Goal: Ask a question: Seek information or help from site administrators or community

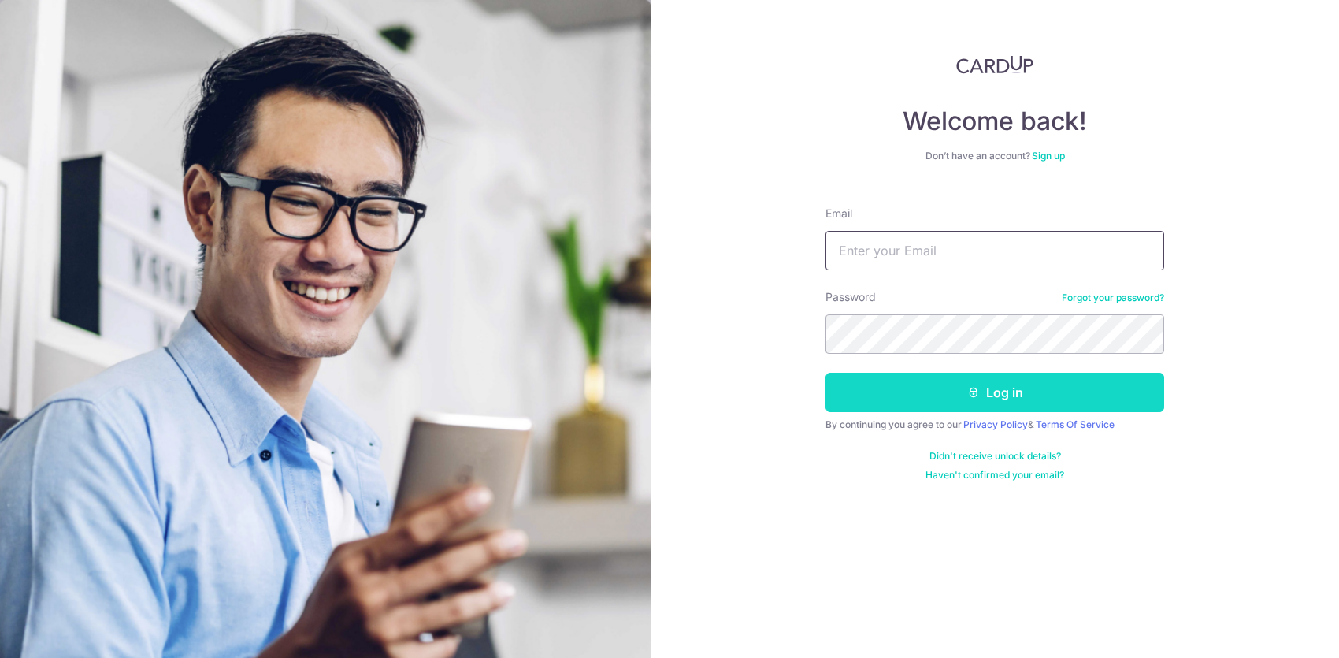
type input "[EMAIL_ADDRESS][DOMAIN_NAME]"
click at [932, 400] on button "Log in" at bounding box center [995, 392] width 339 height 39
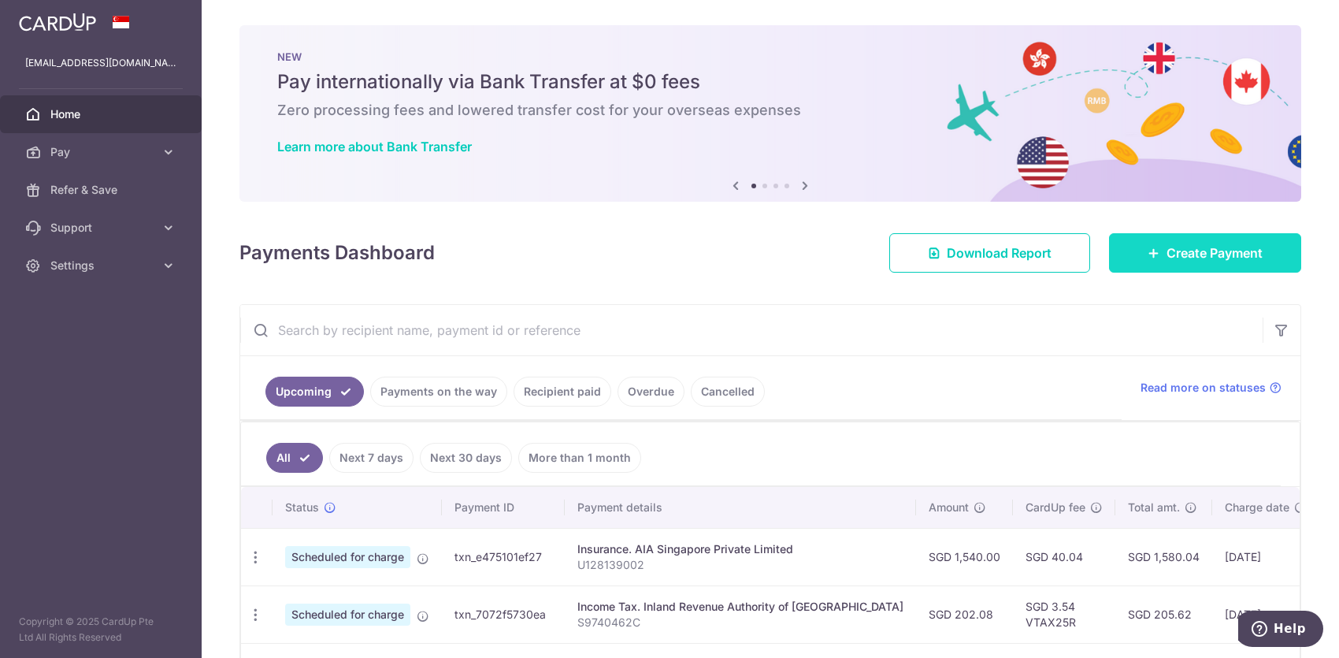
click at [1239, 250] on span "Create Payment" at bounding box center [1215, 252] width 96 height 19
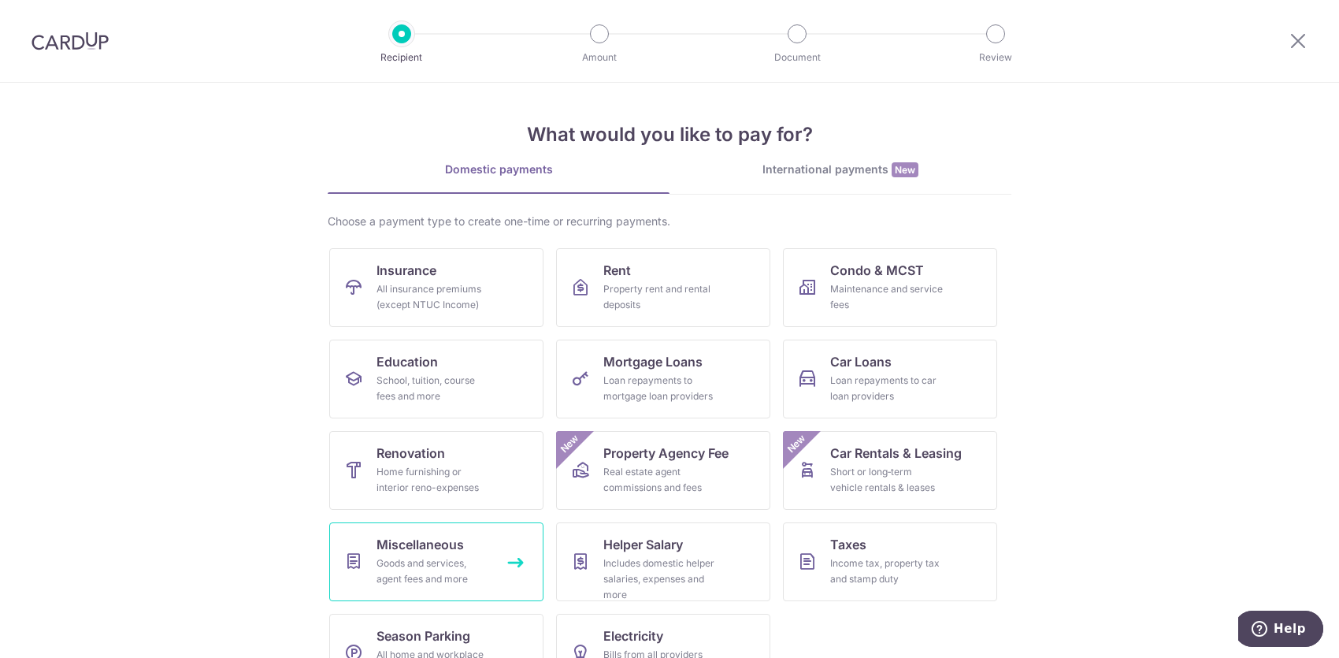
click at [491, 553] on link "Miscellaneous Goods and services, agent fees and more" at bounding box center [436, 561] width 214 height 79
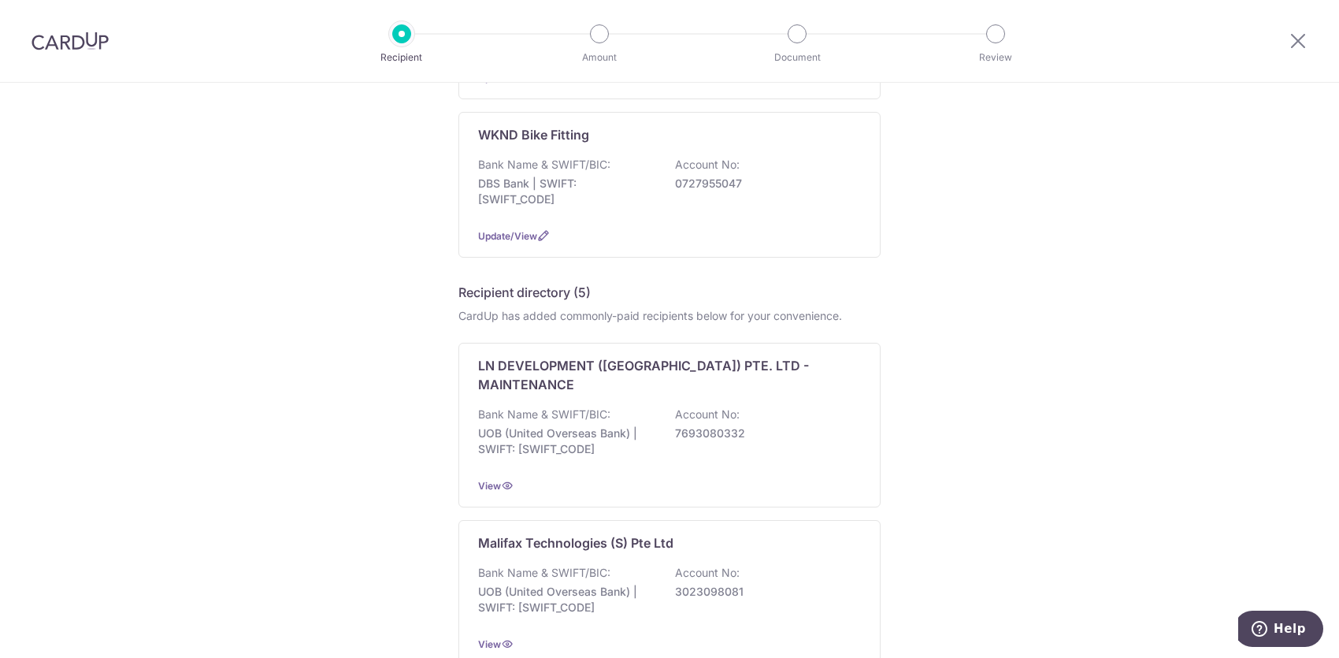
scroll to position [131, 0]
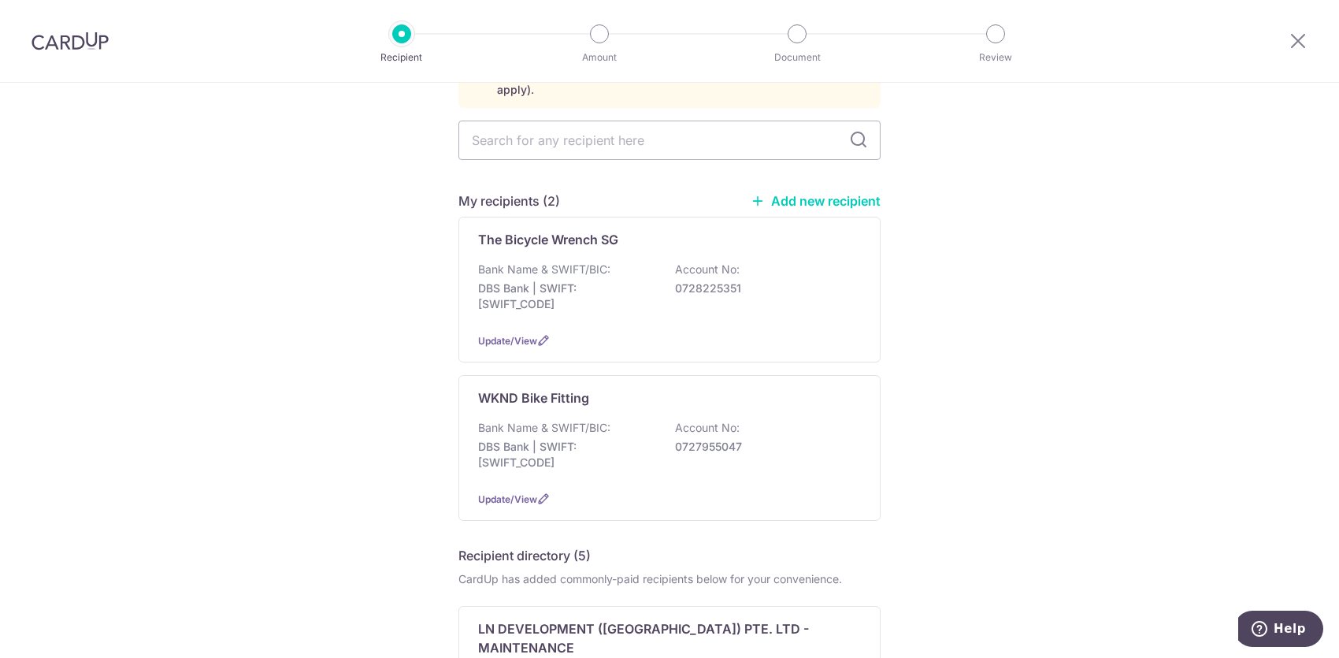
click at [806, 193] on link "Add new recipient" at bounding box center [816, 201] width 130 height 16
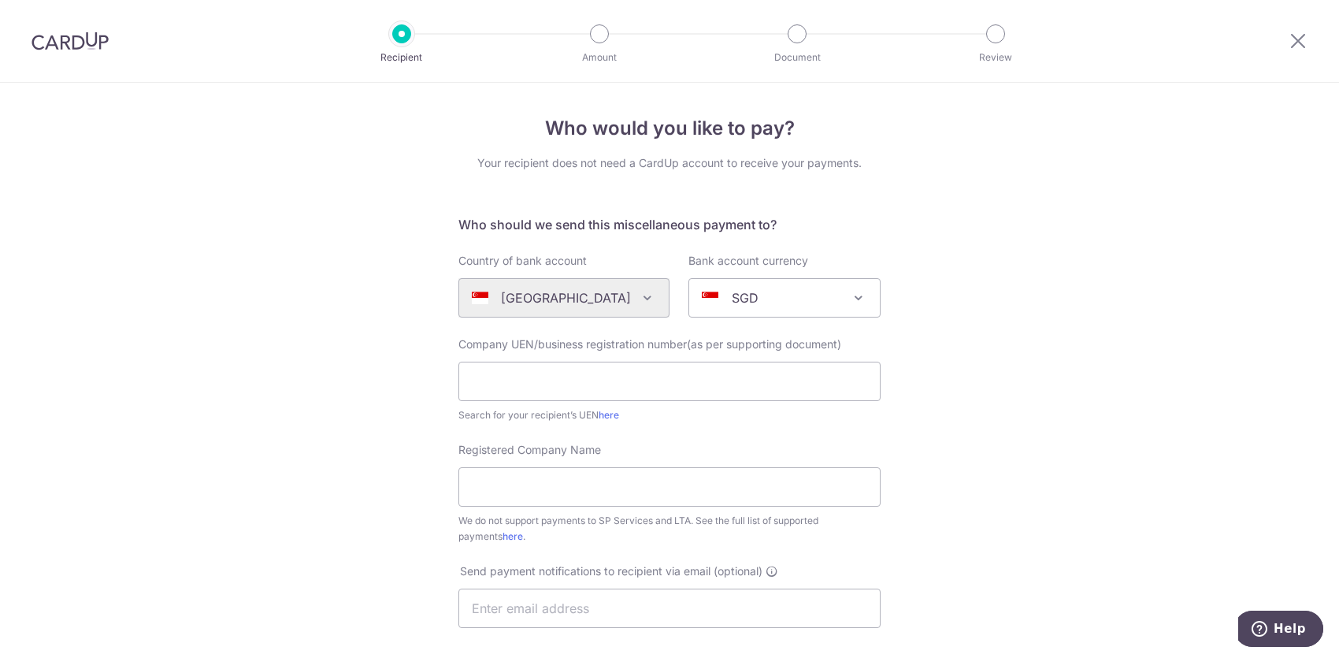
scroll to position [131, 0]
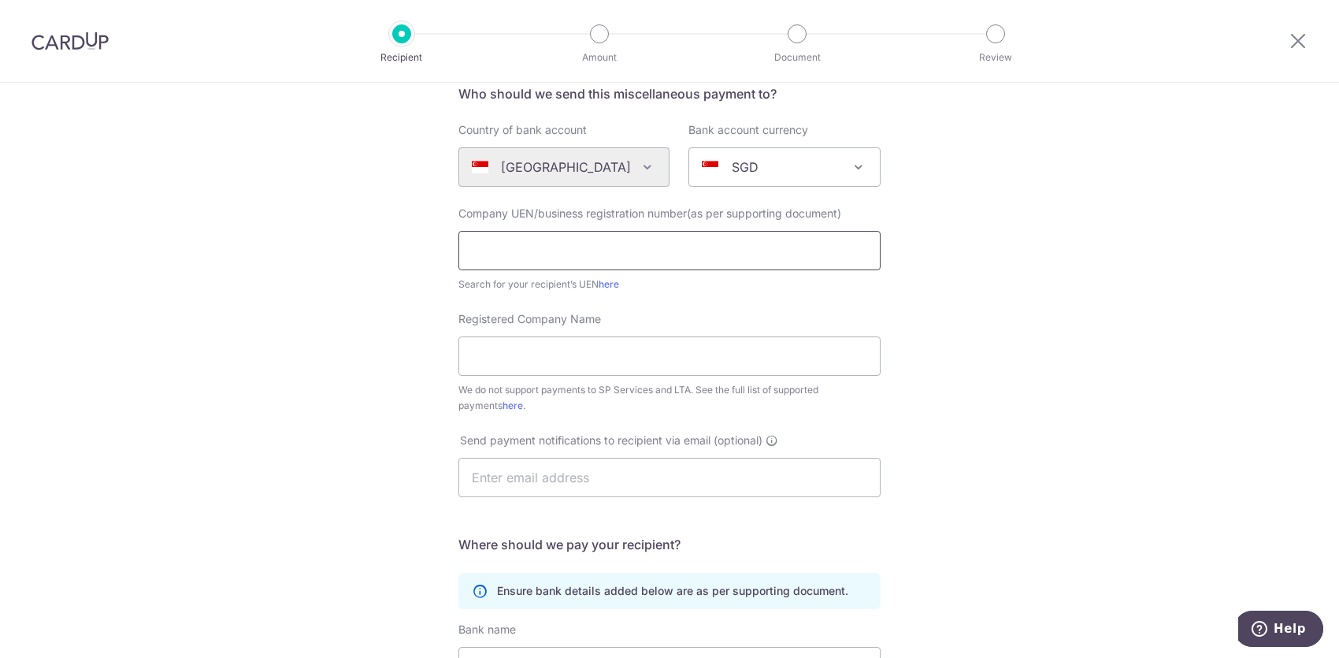
click at [748, 248] on input "text" at bounding box center [670, 250] width 422 height 39
click at [897, 299] on div "Who would you like to pay? Your recipient does not need a CardUp account to rec…" at bounding box center [669, 440] width 1339 height 977
click at [619, 284] on link "here" at bounding box center [609, 284] width 20 height 12
drag, startPoint x: 1297, startPoint y: 39, endPoint x: 749, endPoint y: 67, distance: 548.3
click at [1297, 39] on icon at bounding box center [1298, 41] width 19 height 20
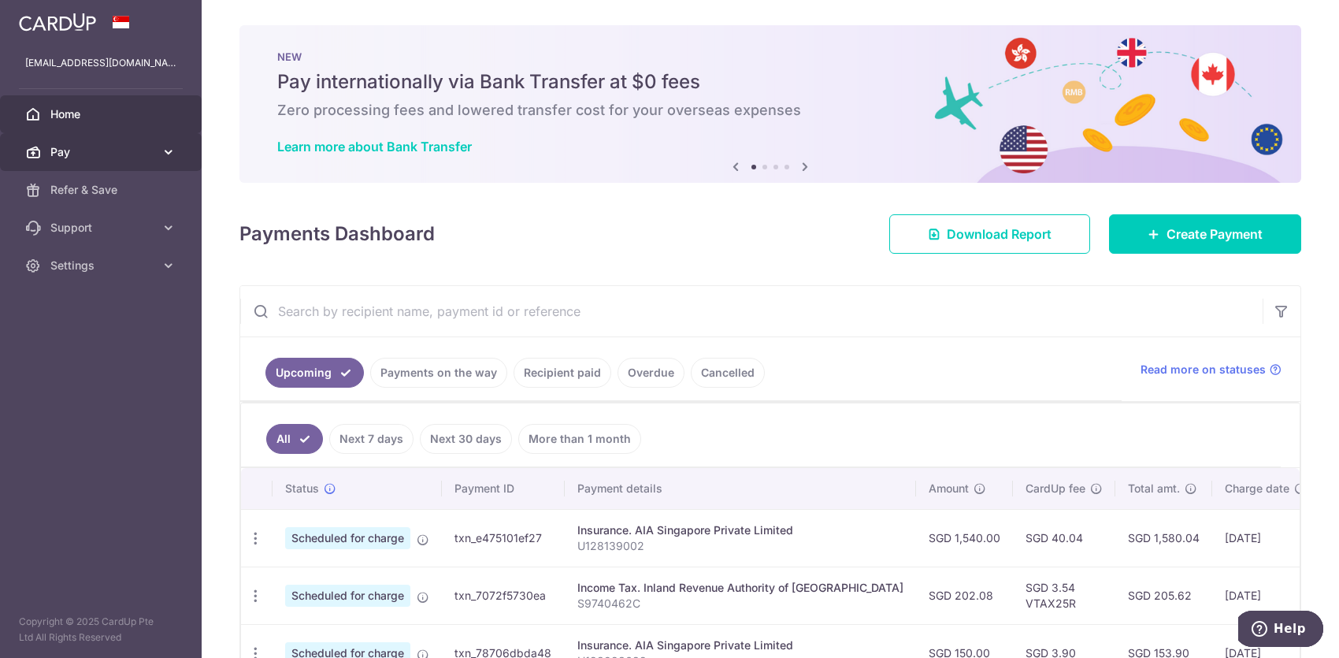
click at [69, 159] on link "Pay" at bounding box center [101, 152] width 202 height 38
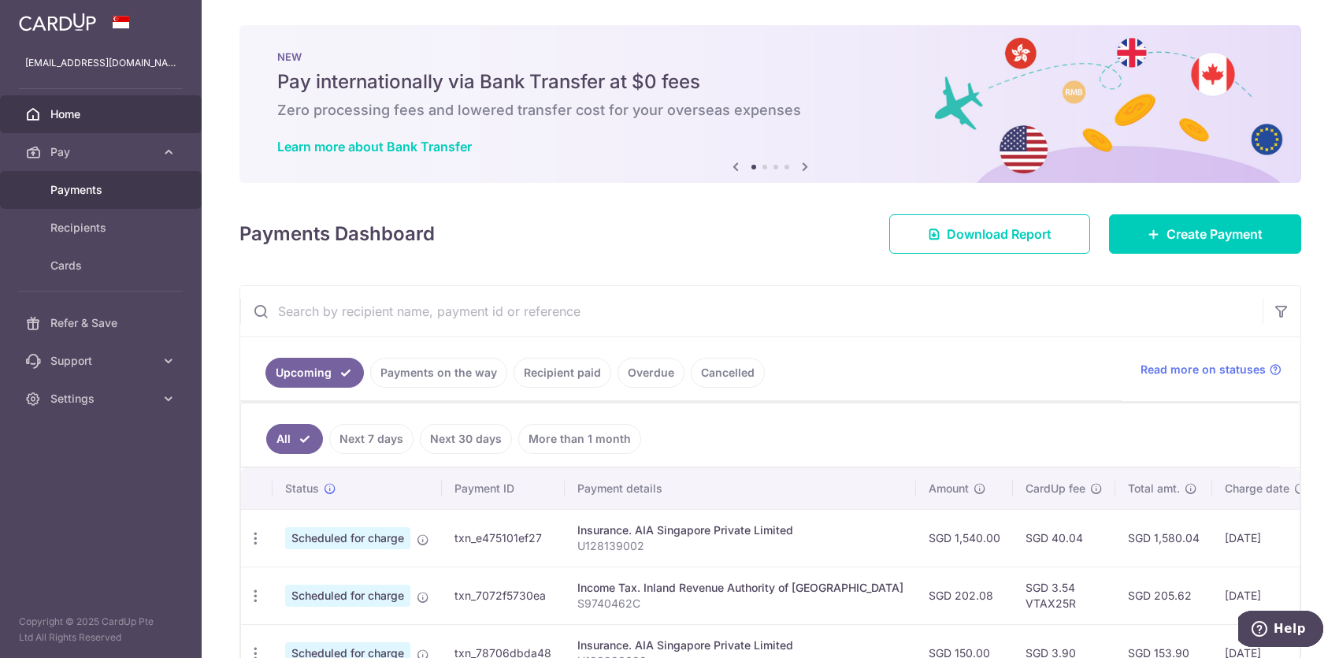
click at [118, 187] on span "Payments" at bounding box center [102, 190] width 104 height 16
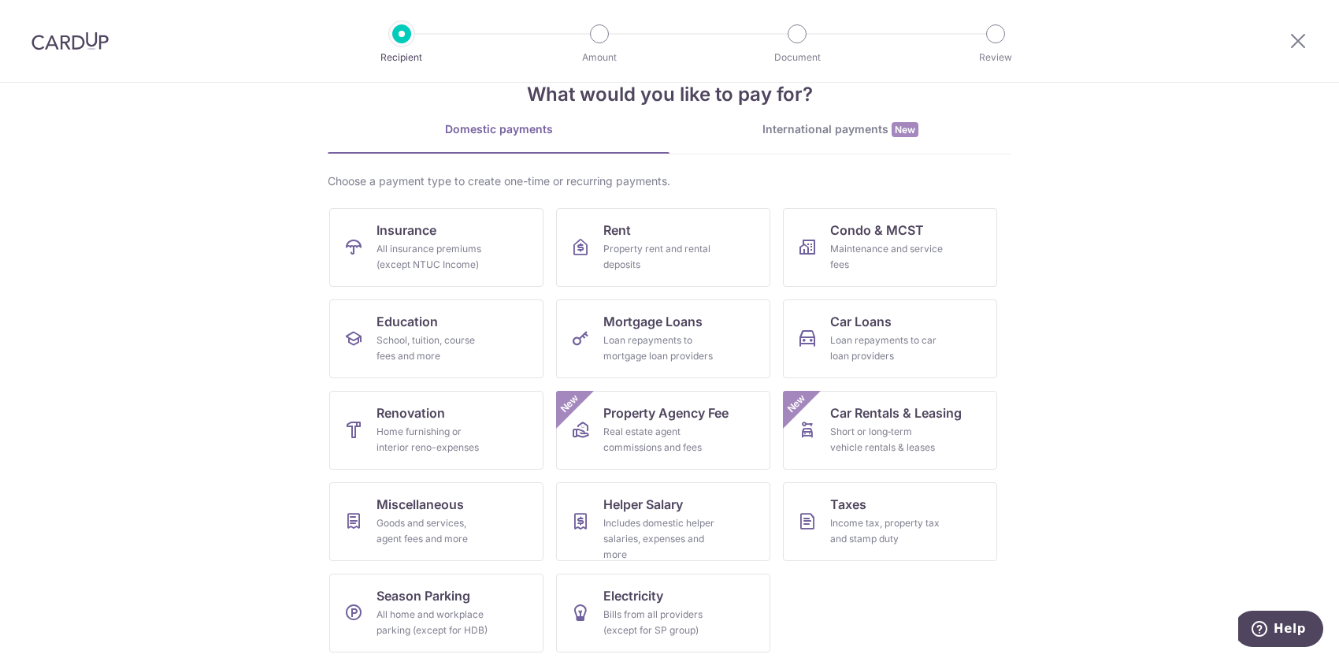
scroll to position [46, 0]
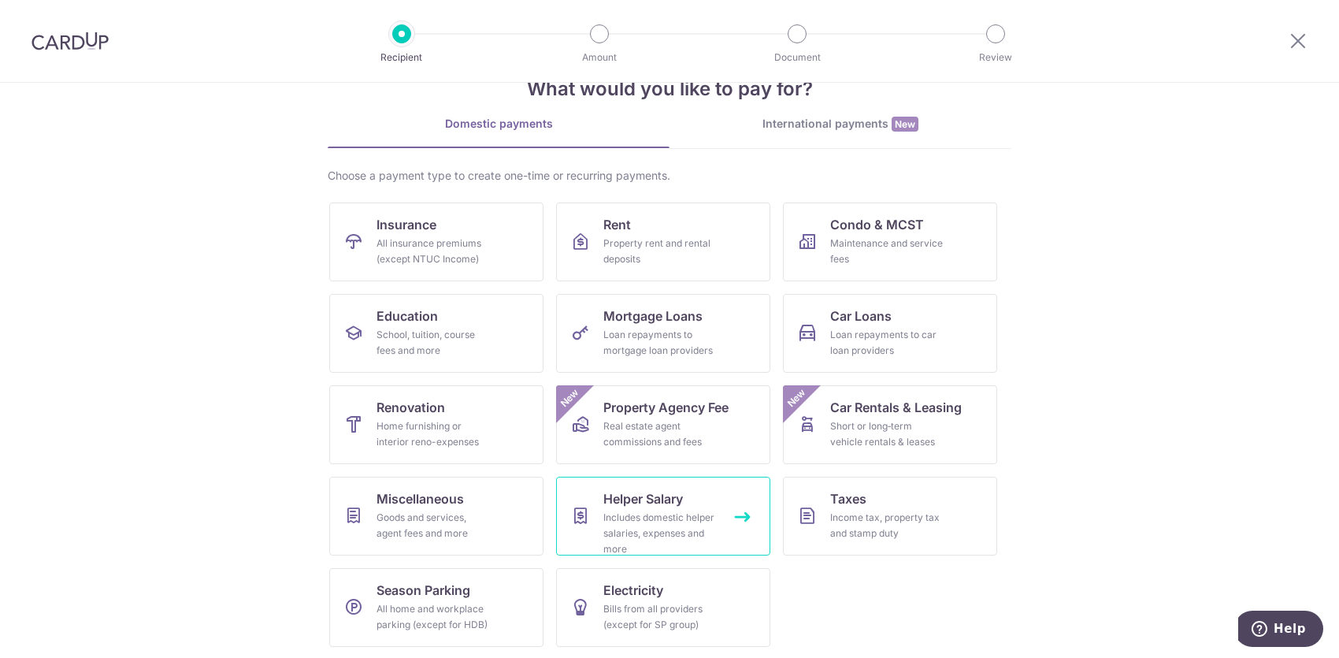
click at [680, 525] on div "Includes domestic helper salaries, expenses and more" at bounding box center [660, 533] width 113 height 47
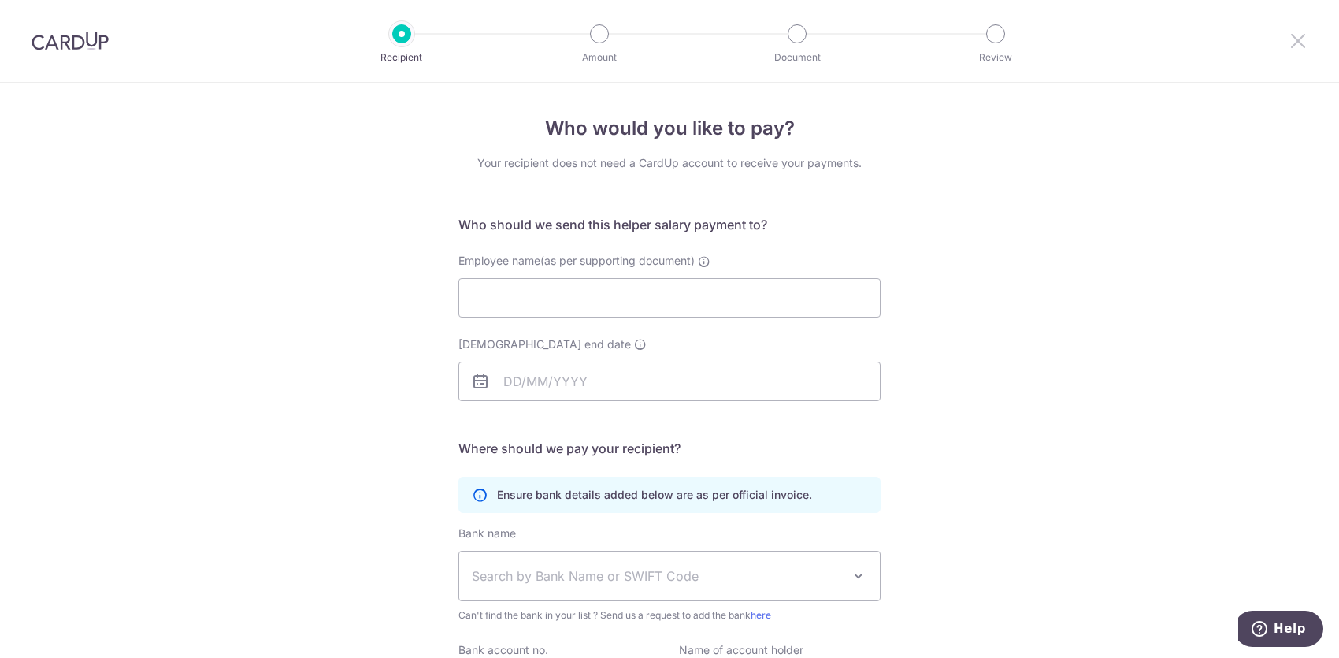
click at [1296, 46] on icon at bounding box center [1298, 41] width 19 height 20
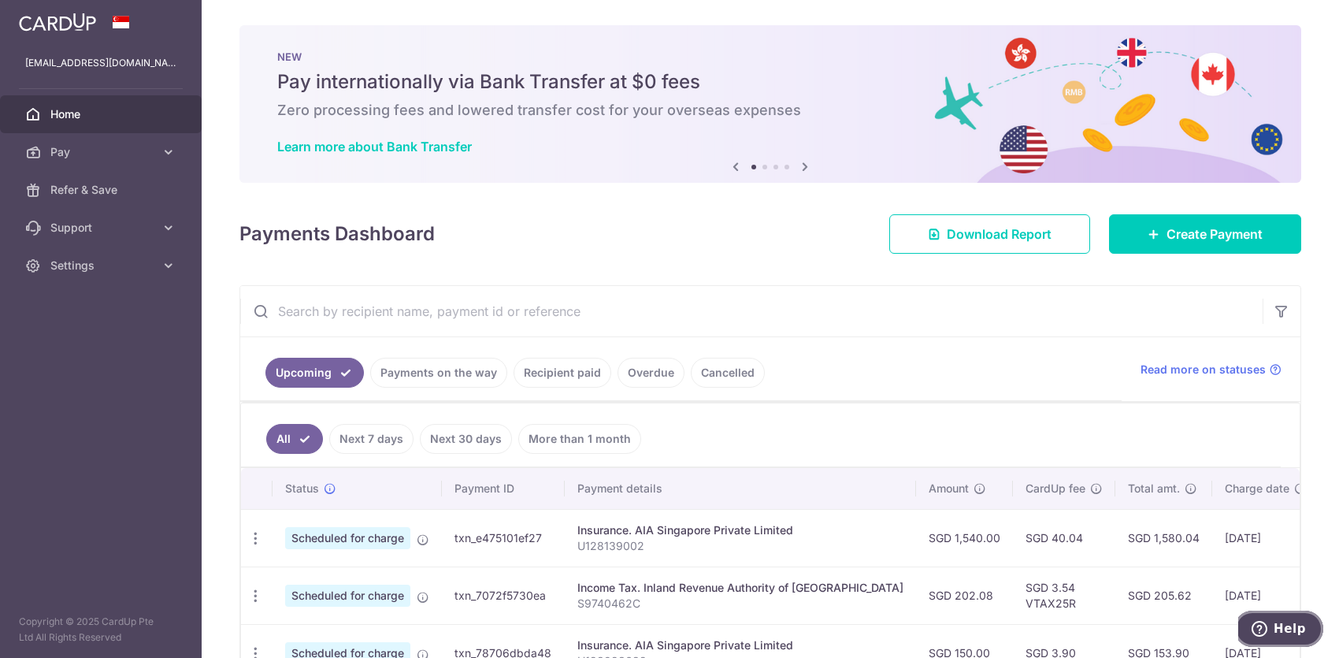
click at [1263, 634] on icon "Help" at bounding box center [1260, 629] width 16 height 16
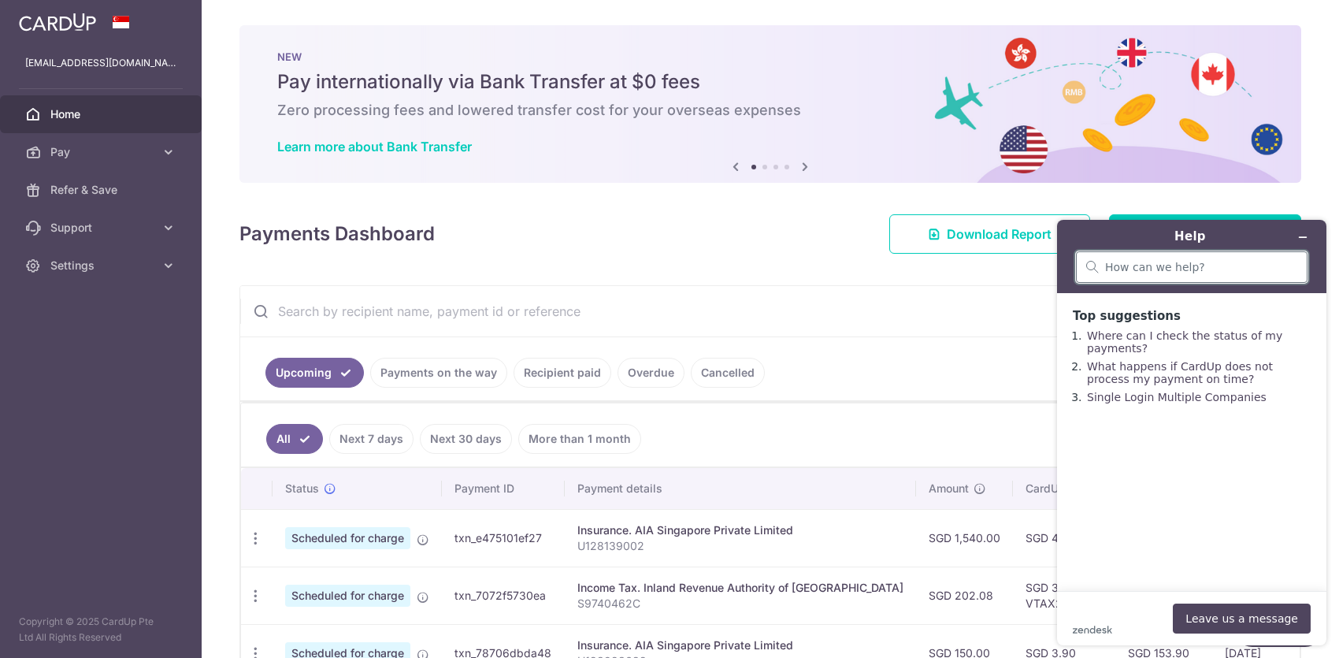
click at [1144, 260] on input "search" at bounding box center [1201, 267] width 192 height 14
type input "friend services"
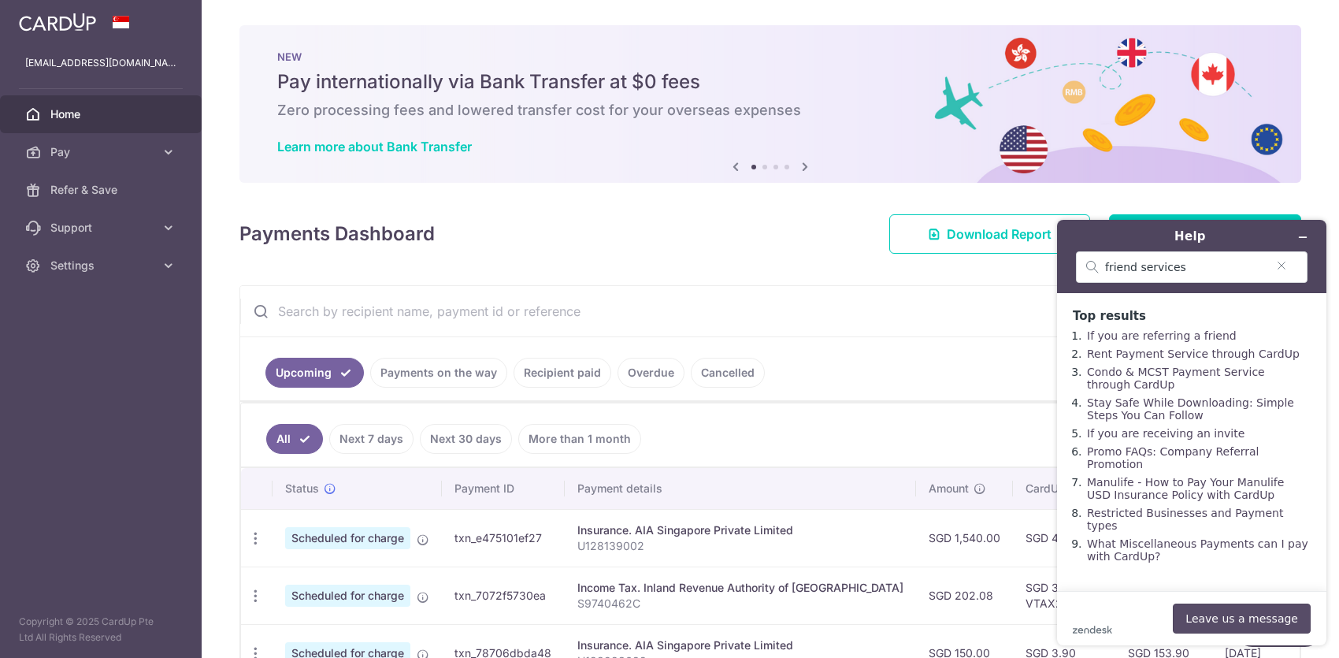
click at [1236, 611] on button "Leave us a message" at bounding box center [1242, 619] width 138 height 30
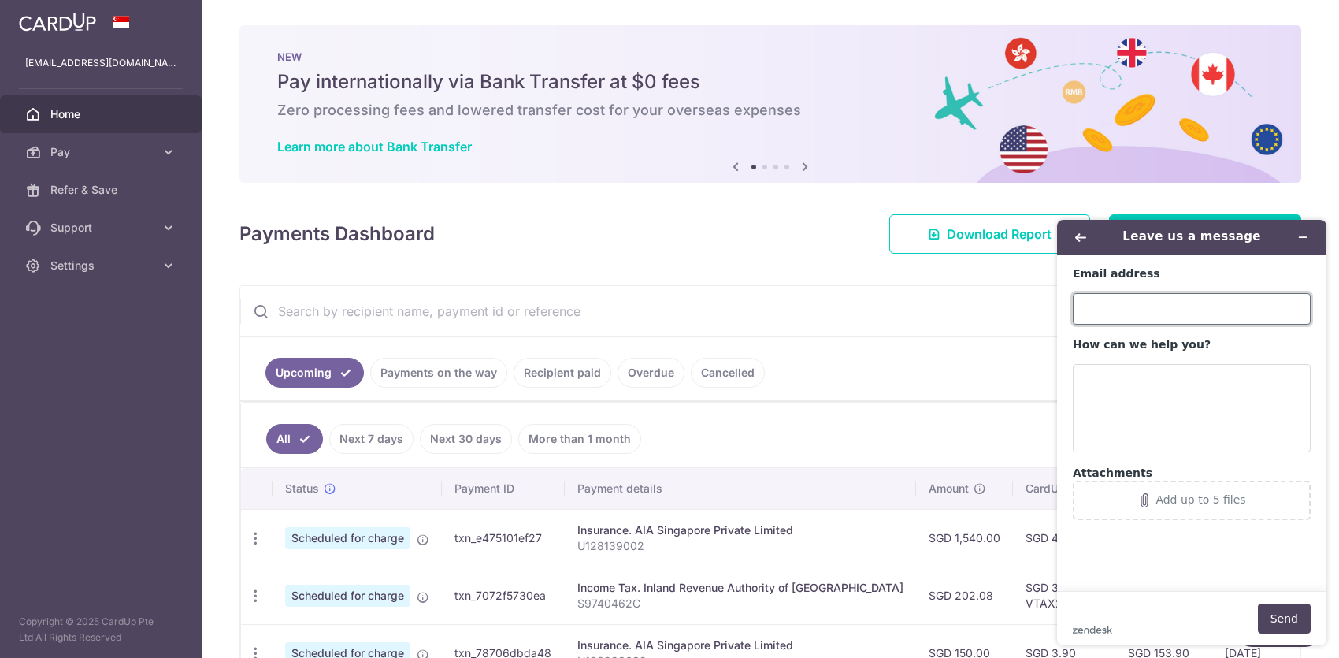
click at [1165, 317] on input "Email address" at bounding box center [1192, 309] width 238 height 32
type input "[EMAIL_ADDRESS][DOMAIN_NAME]"
click at [1153, 374] on textarea "How can we help you?" at bounding box center [1192, 408] width 238 height 88
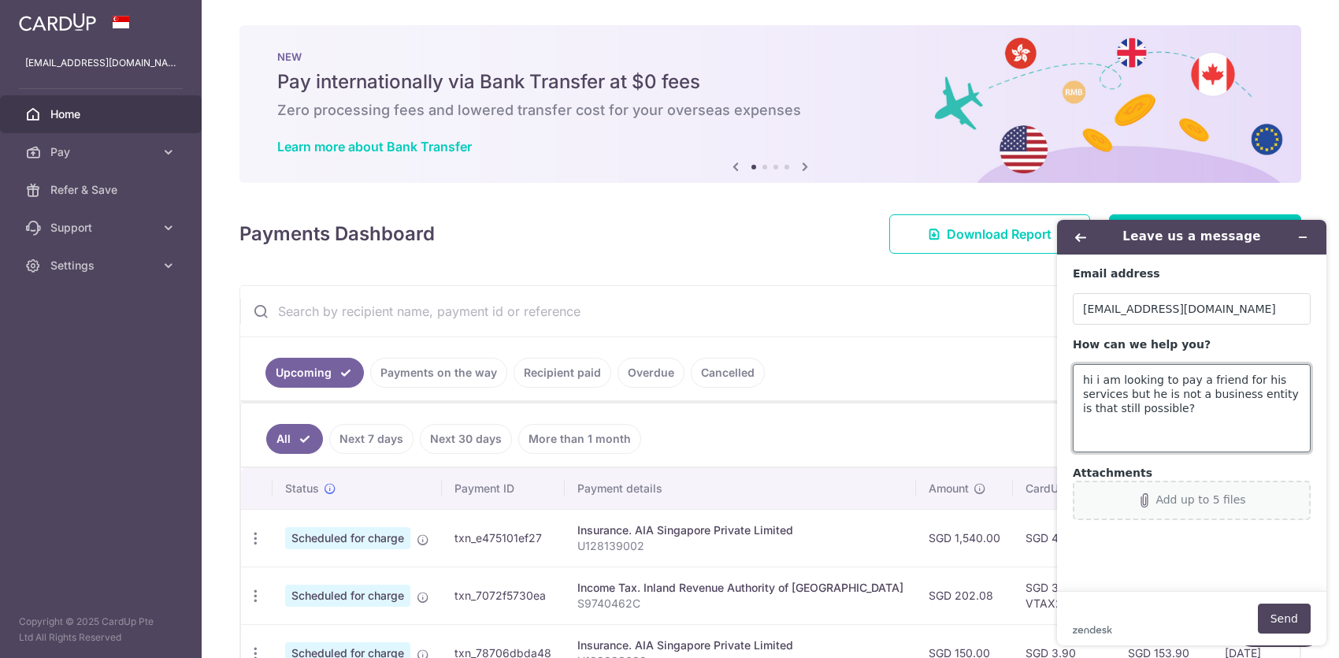
type textarea "hi i am looking to pay a friend for his services but he is not a business entit…"
click at [1197, 507] on button "Add up to 5 files" at bounding box center [1192, 500] width 238 height 39
click at [1287, 618] on button "Send" at bounding box center [1284, 619] width 53 height 30
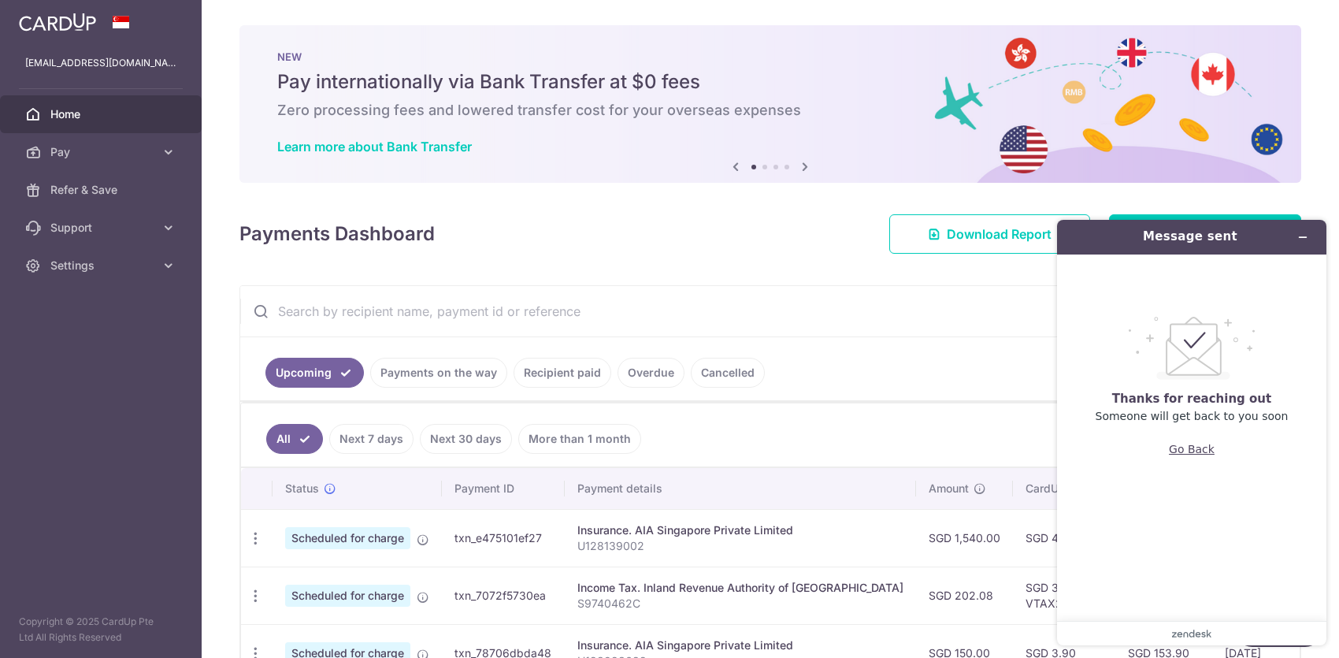
click at [1178, 448] on button "Go Back" at bounding box center [1192, 449] width 46 height 30
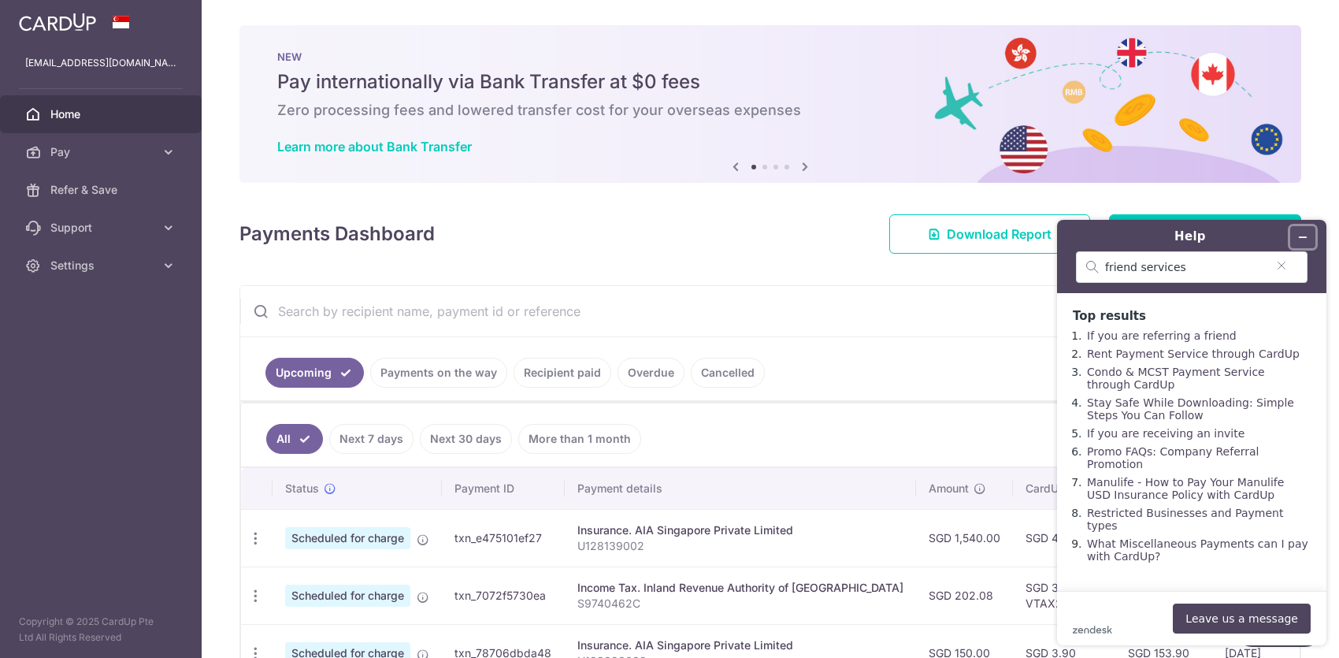
click at [1301, 241] on icon "Minimize widget" at bounding box center [1303, 237] width 11 height 11
